Goal: Transaction & Acquisition: Purchase product/service

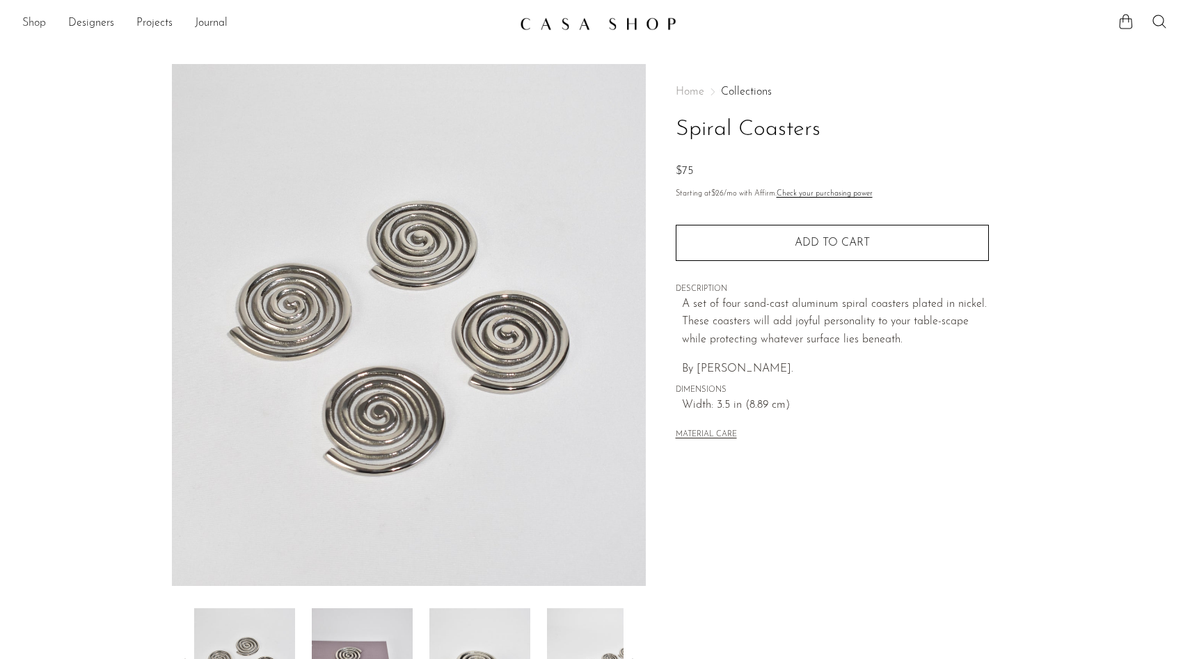
click at [28, 20] on link "Shop" at bounding box center [34, 24] width 24 height 18
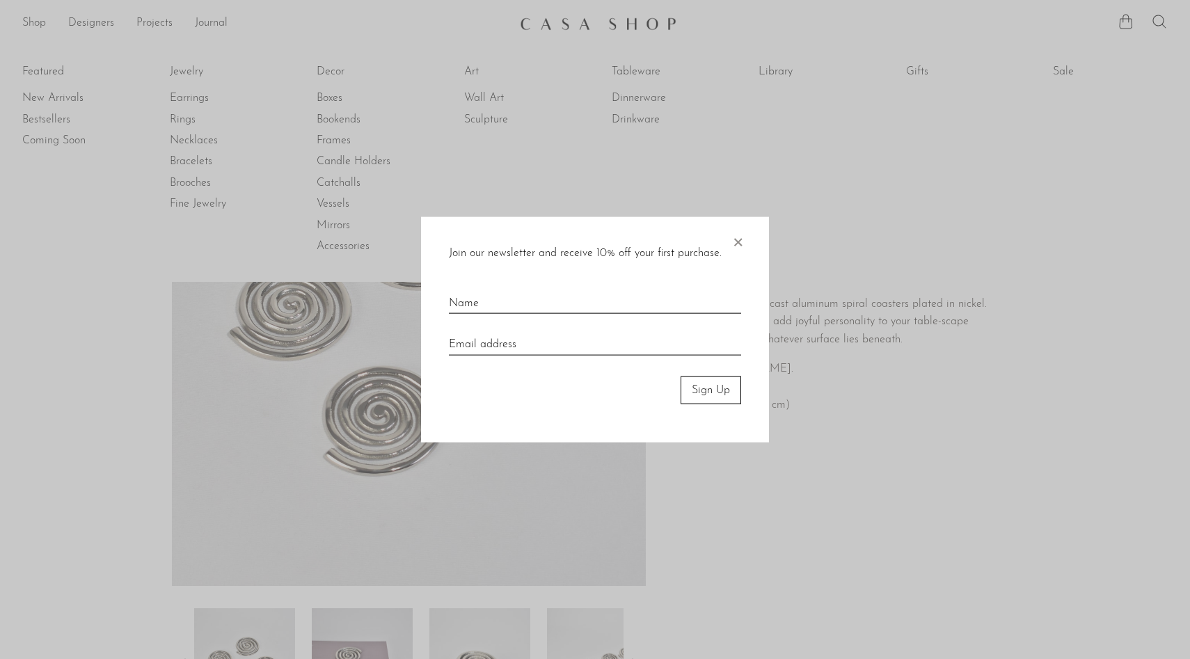
click at [740, 246] on span "×" at bounding box center [738, 238] width 14 height 45
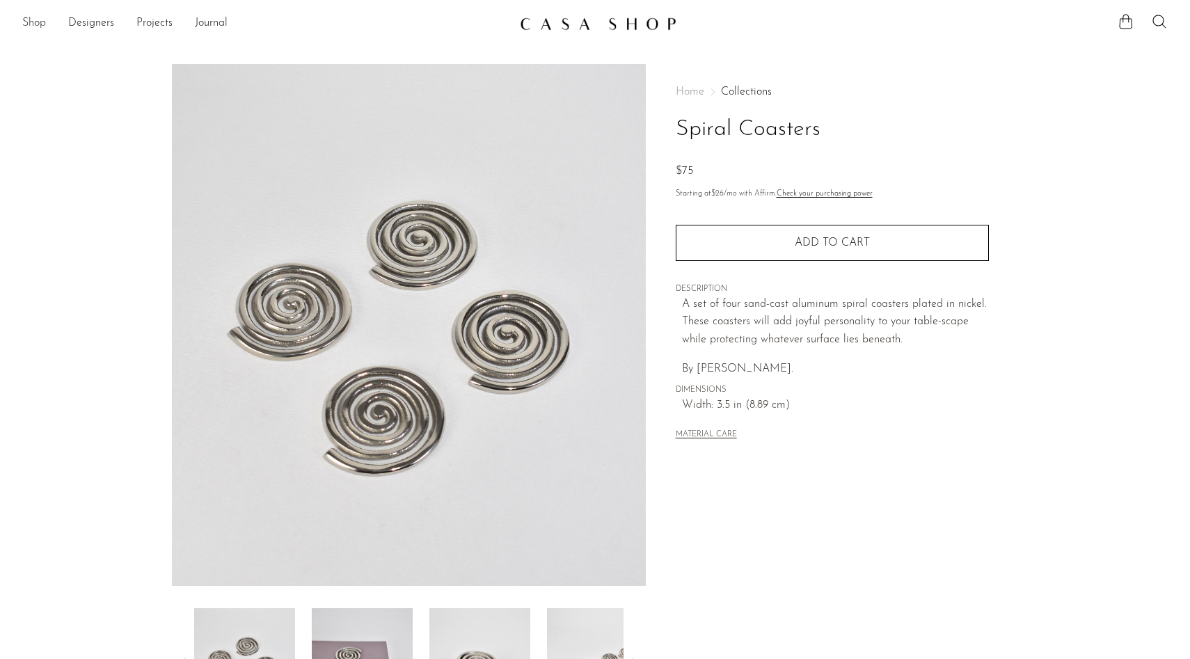
click at [38, 23] on link "Shop" at bounding box center [34, 24] width 24 height 18
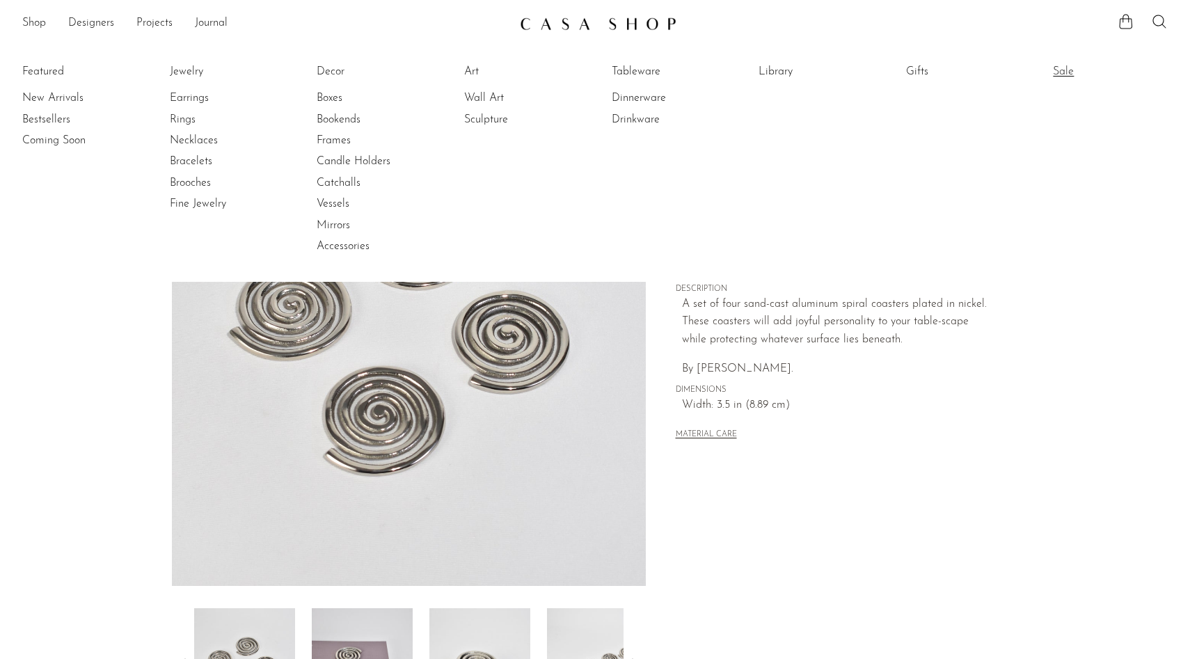
click at [1065, 74] on link "Sale" at bounding box center [1105, 71] width 104 height 15
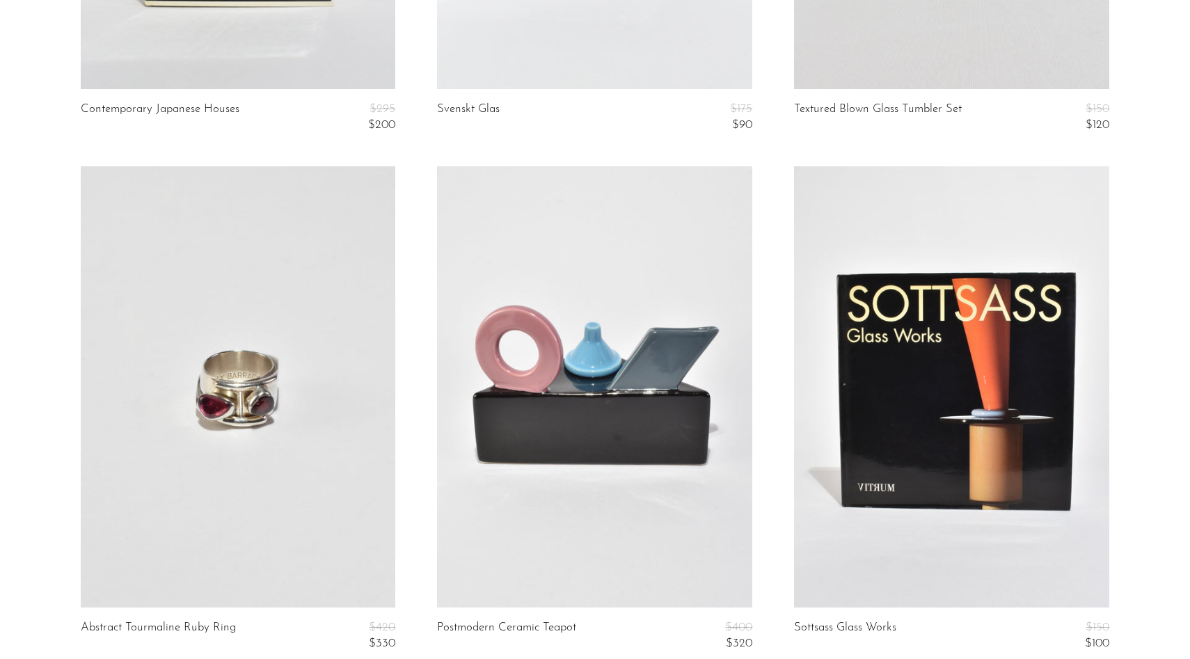
scroll to position [6014, 0]
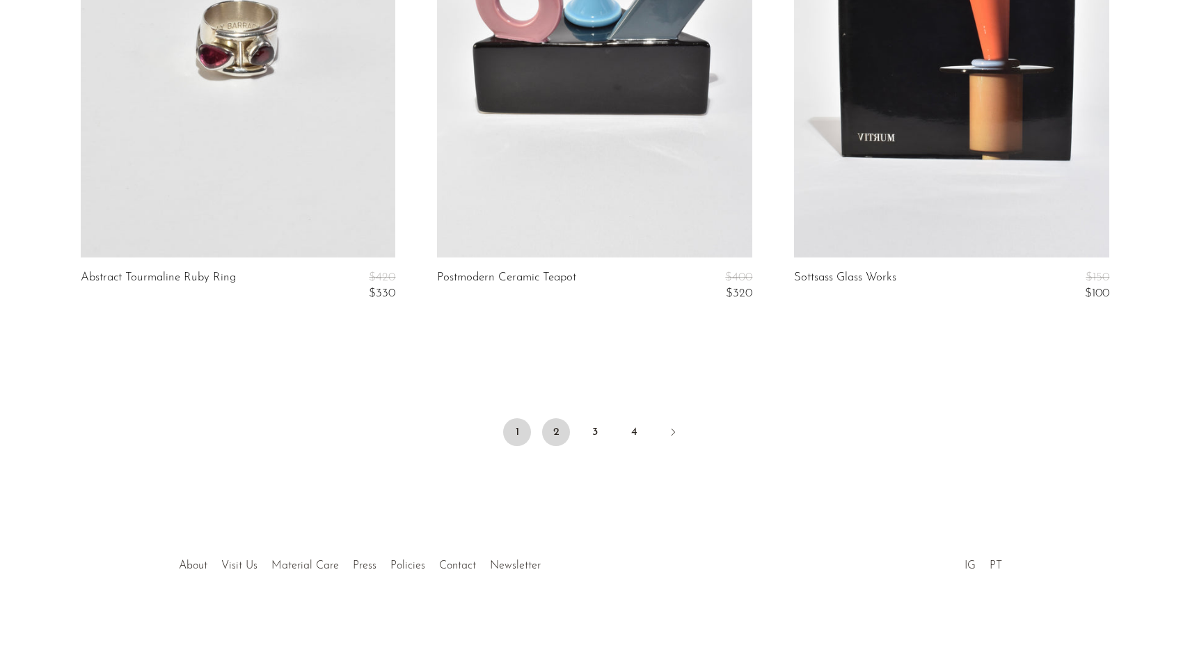
click at [551, 422] on link "2" at bounding box center [556, 432] width 28 height 28
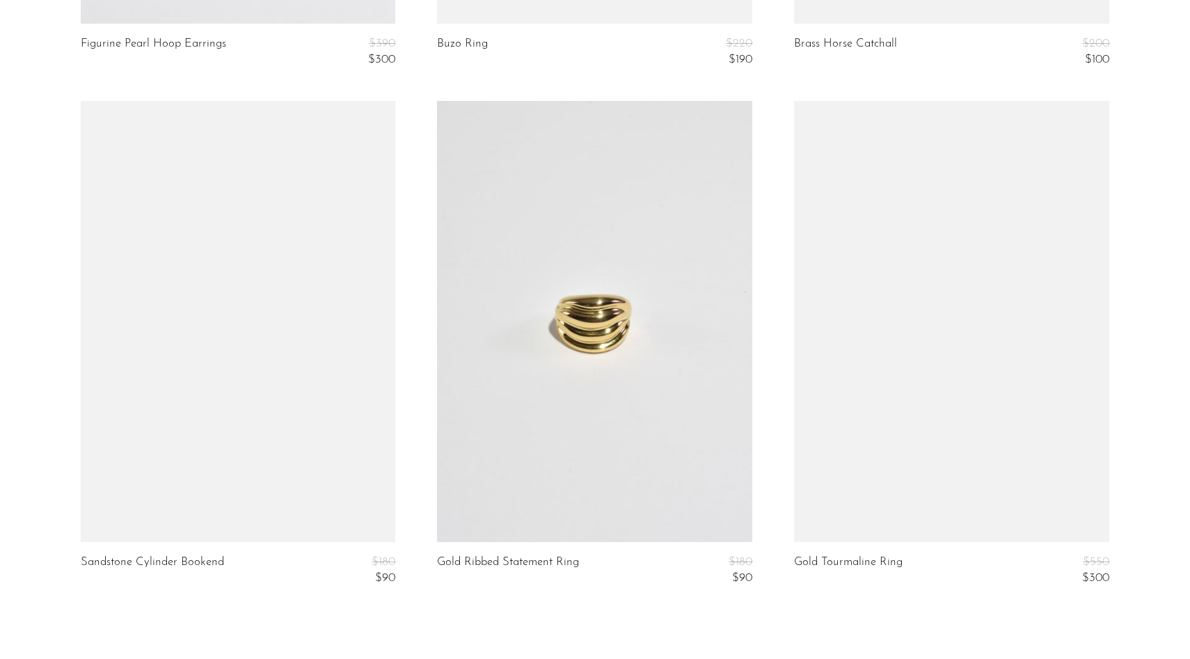
scroll to position [5948, 0]
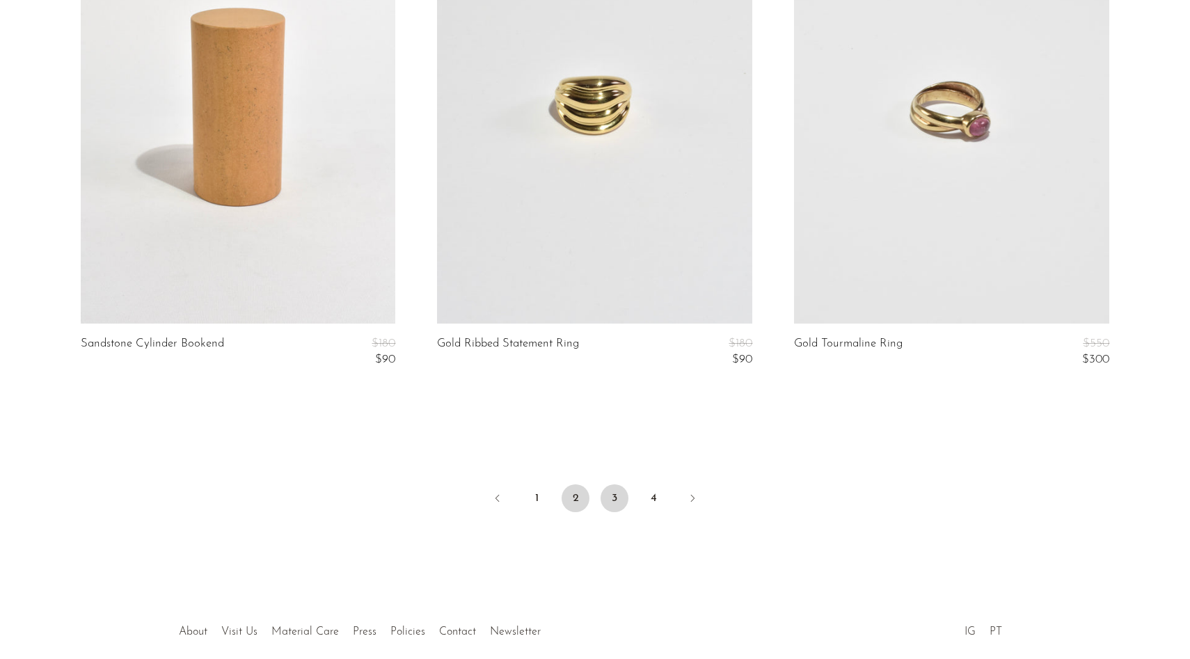
click at [614, 495] on link "3" at bounding box center [615, 498] width 28 height 28
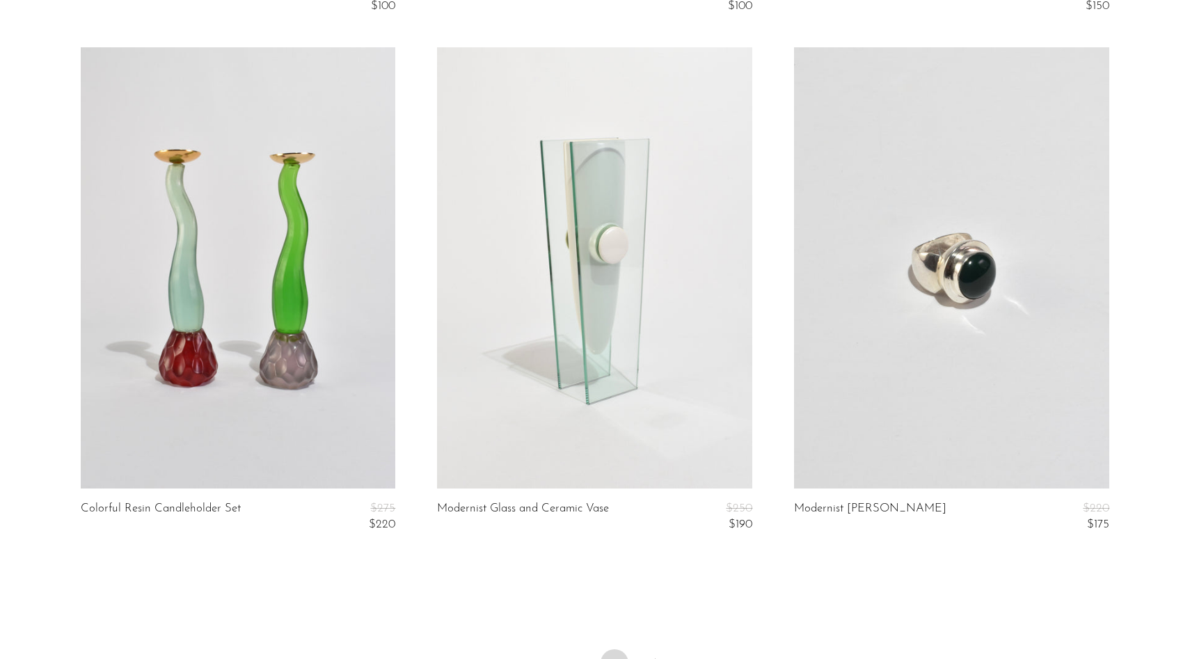
scroll to position [6014, 0]
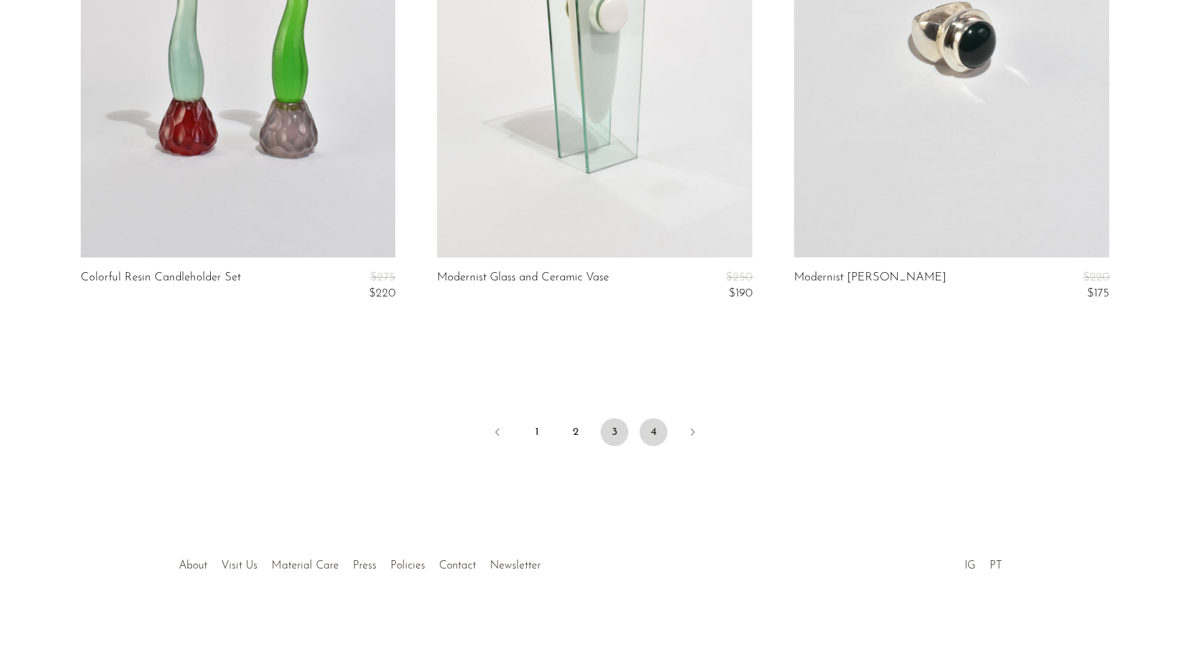
click at [644, 432] on link "4" at bounding box center [653, 432] width 28 height 28
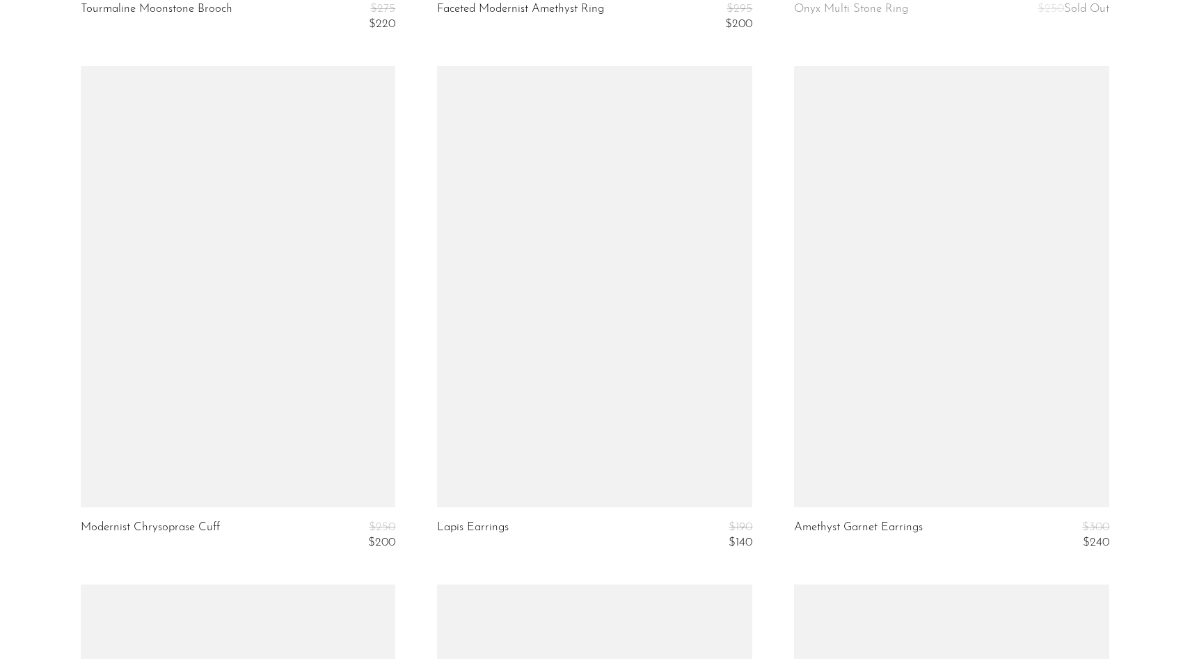
scroll to position [1738, 0]
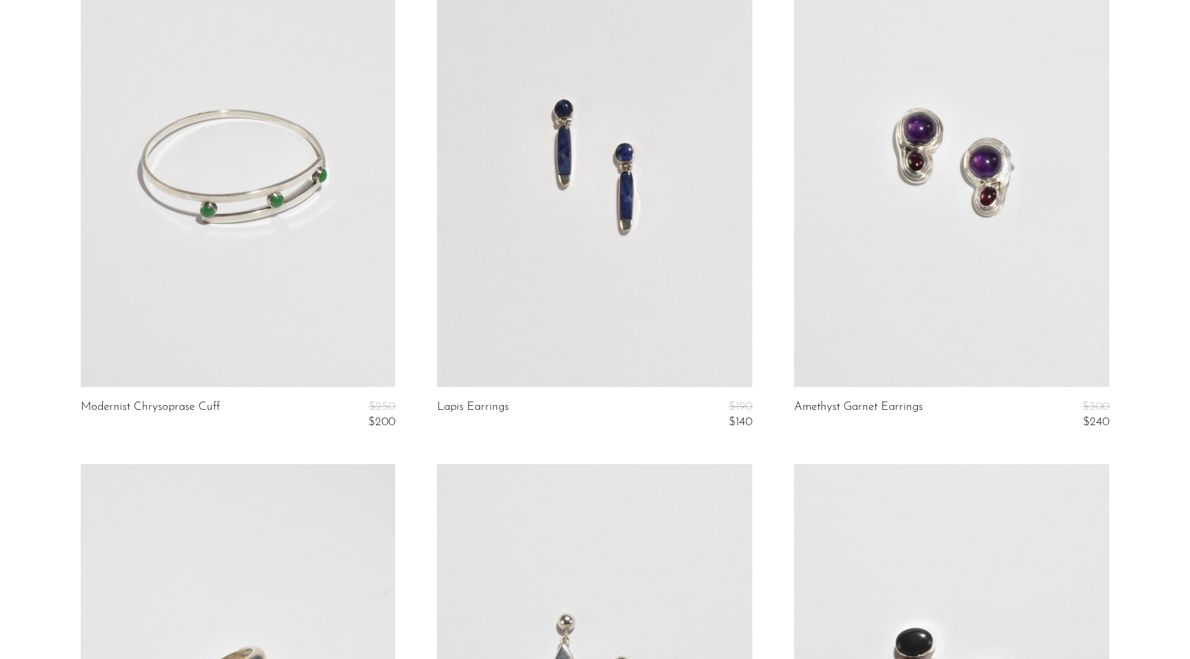
click at [301, 232] on link at bounding box center [238, 166] width 315 height 441
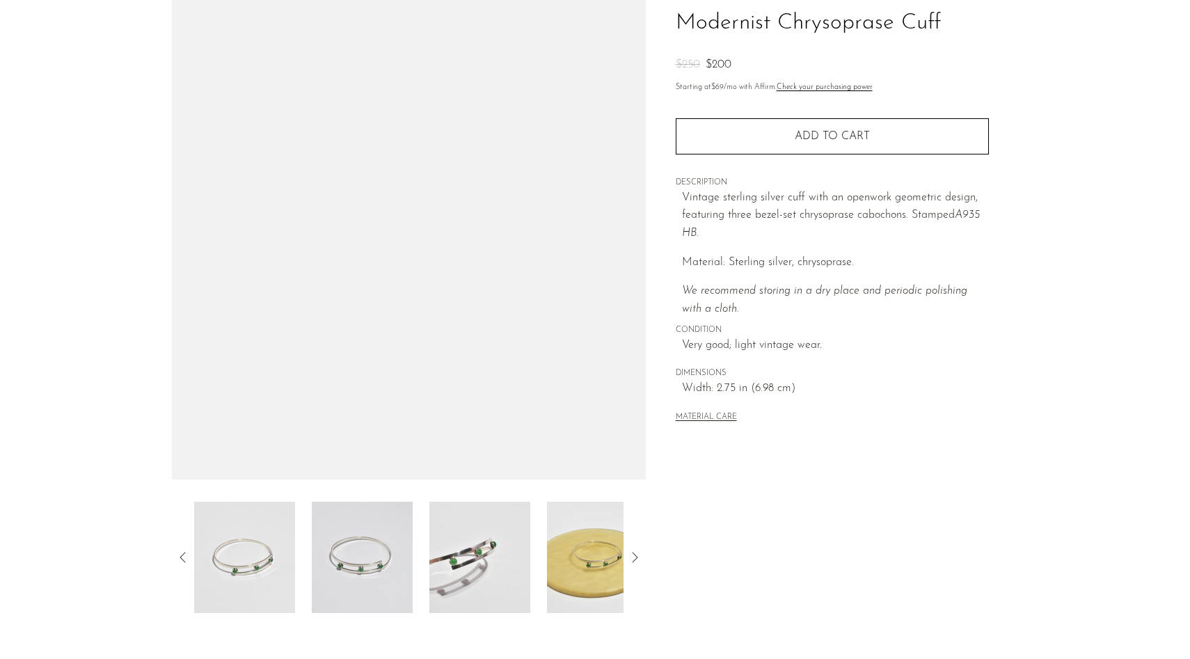
scroll to position [247, 0]
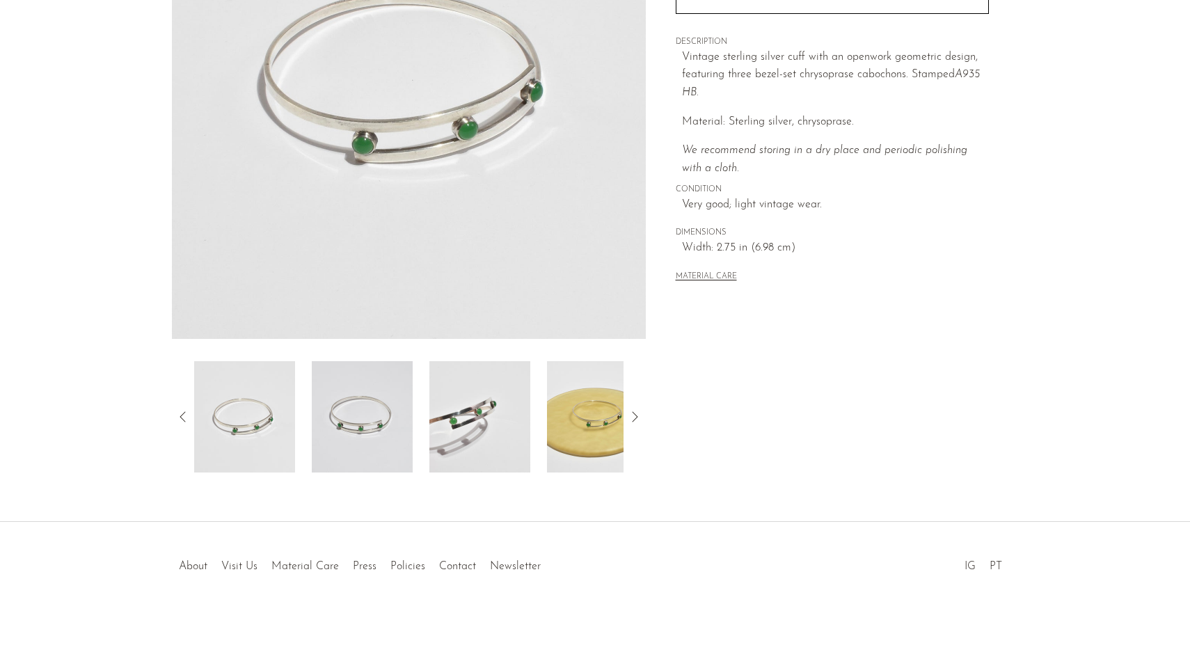
click at [435, 393] on img at bounding box center [479, 416] width 101 height 111
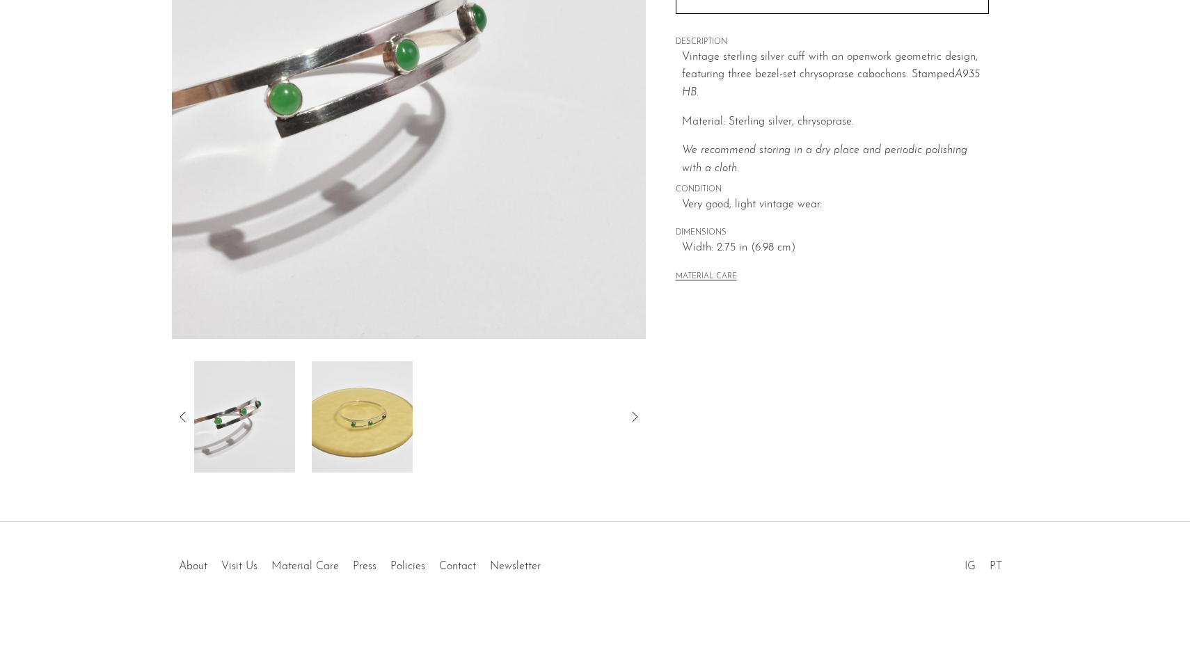
click at [373, 423] on img at bounding box center [362, 416] width 101 height 111
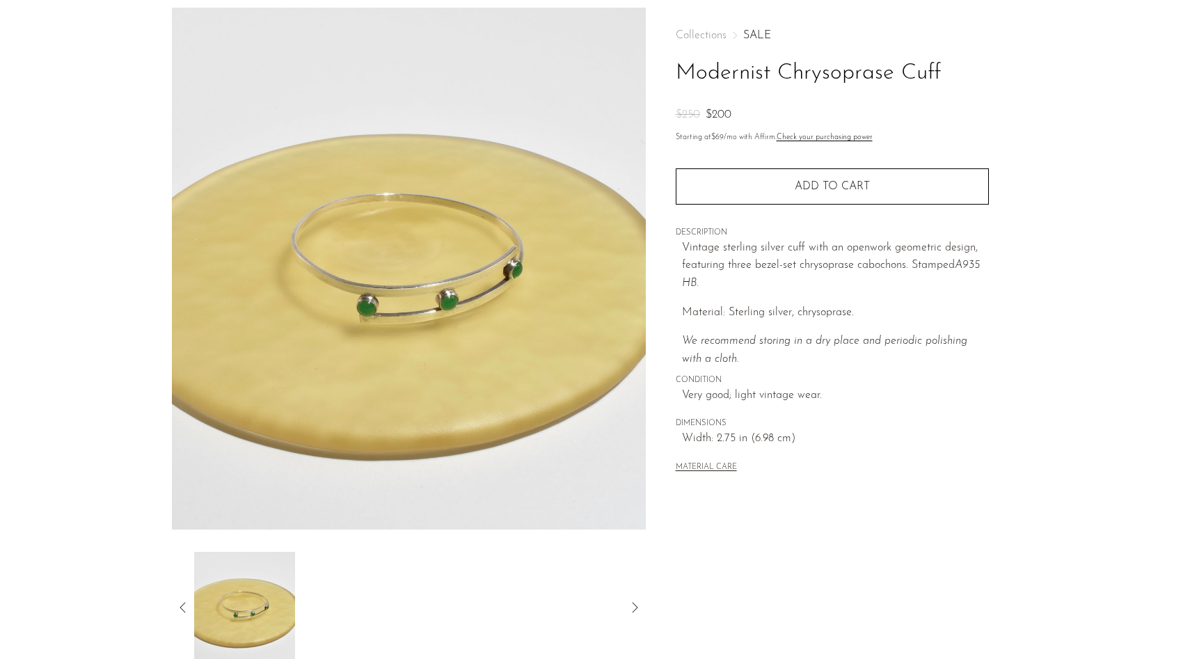
scroll to position [0, 0]
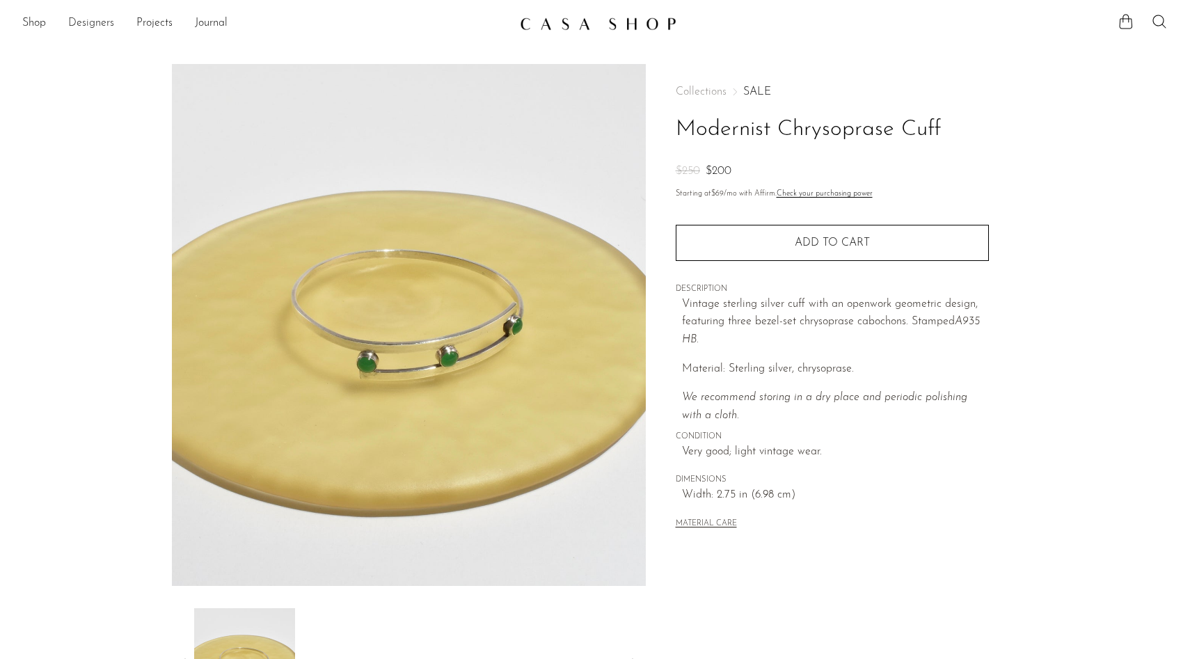
click at [99, 19] on link "Designers" at bounding box center [91, 24] width 46 height 18
